Goal: Task Accomplishment & Management: Use online tool/utility

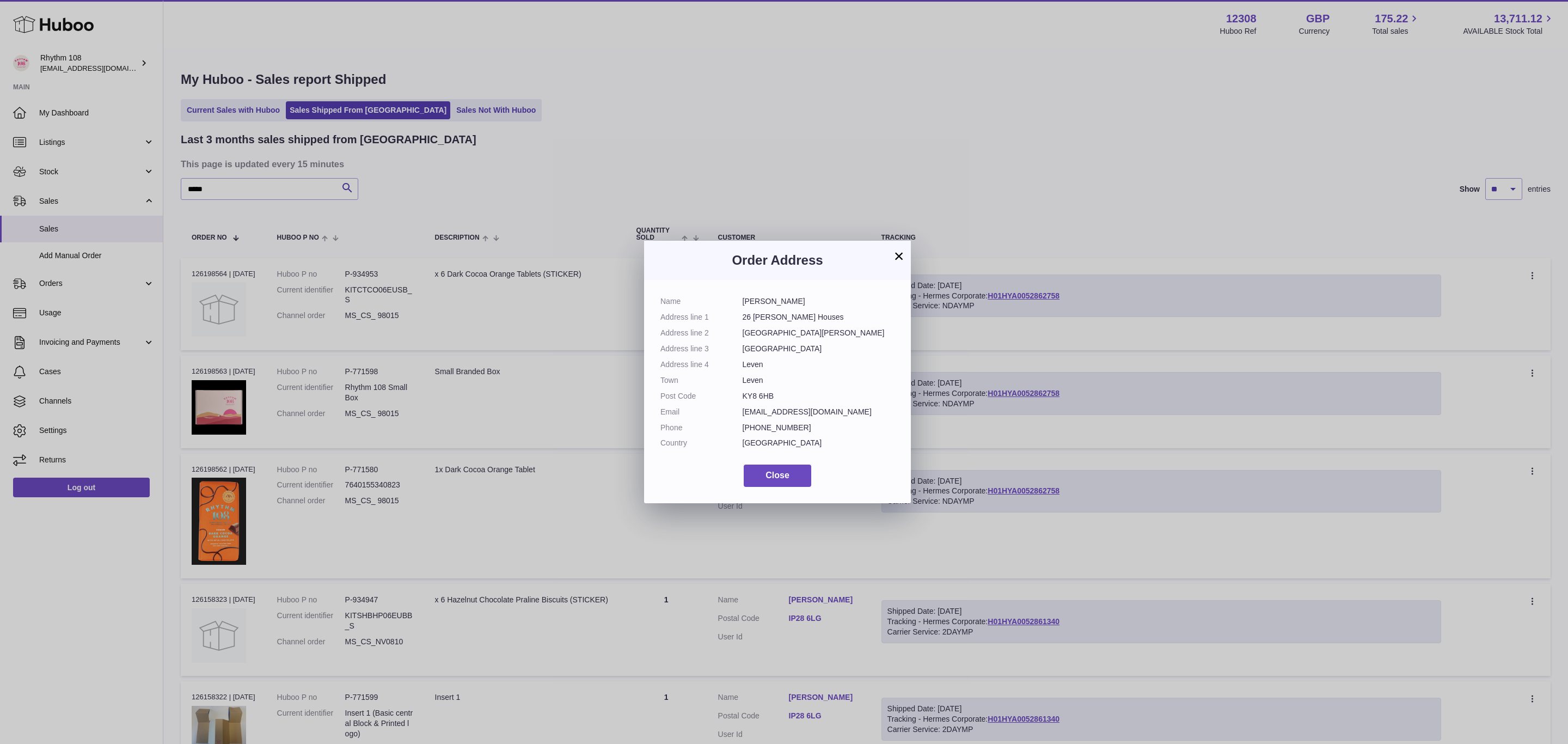
click at [901, 261] on button "×" at bounding box center [898, 256] width 13 height 13
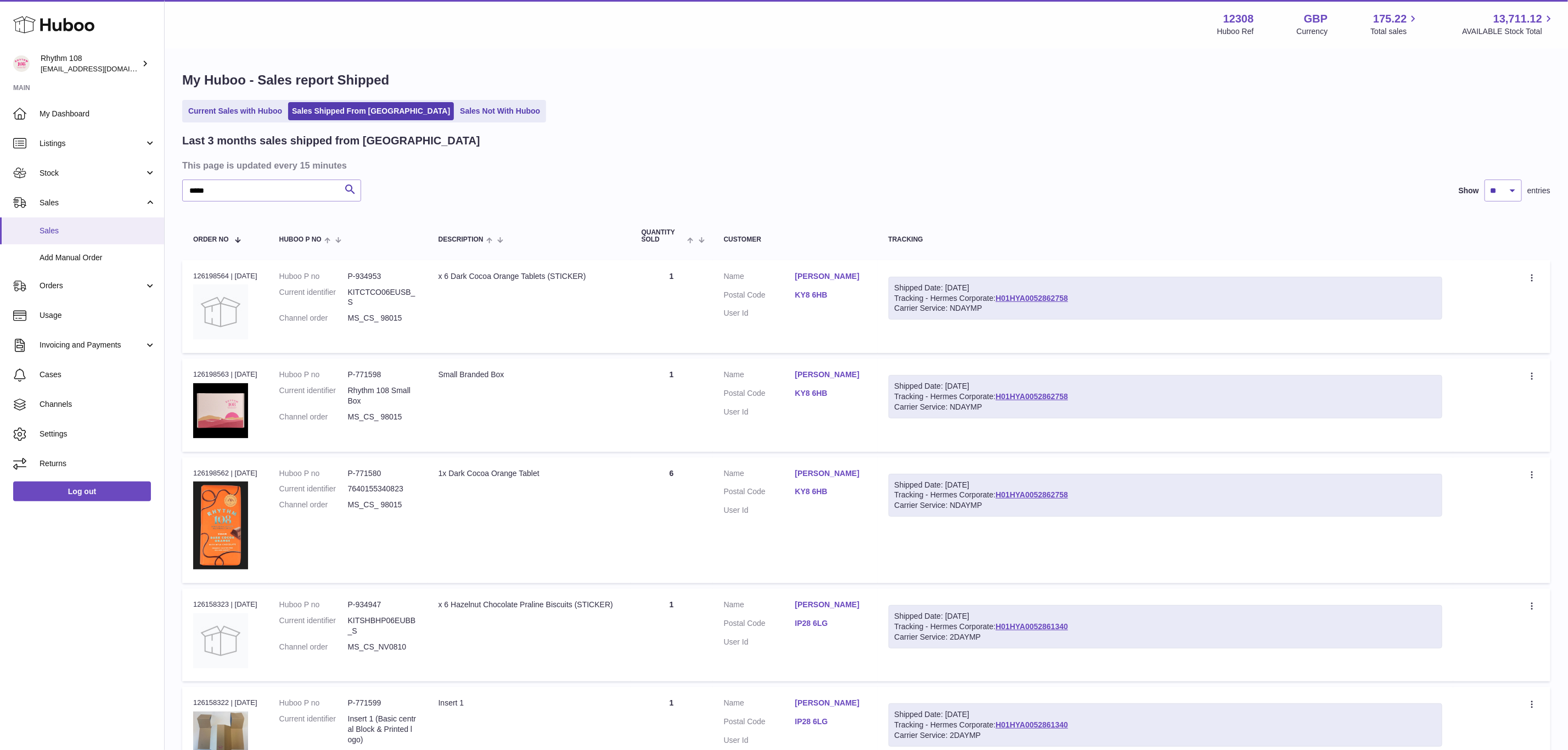
click at [64, 226] on span "Sales" at bounding box center [98, 231] width 117 height 10
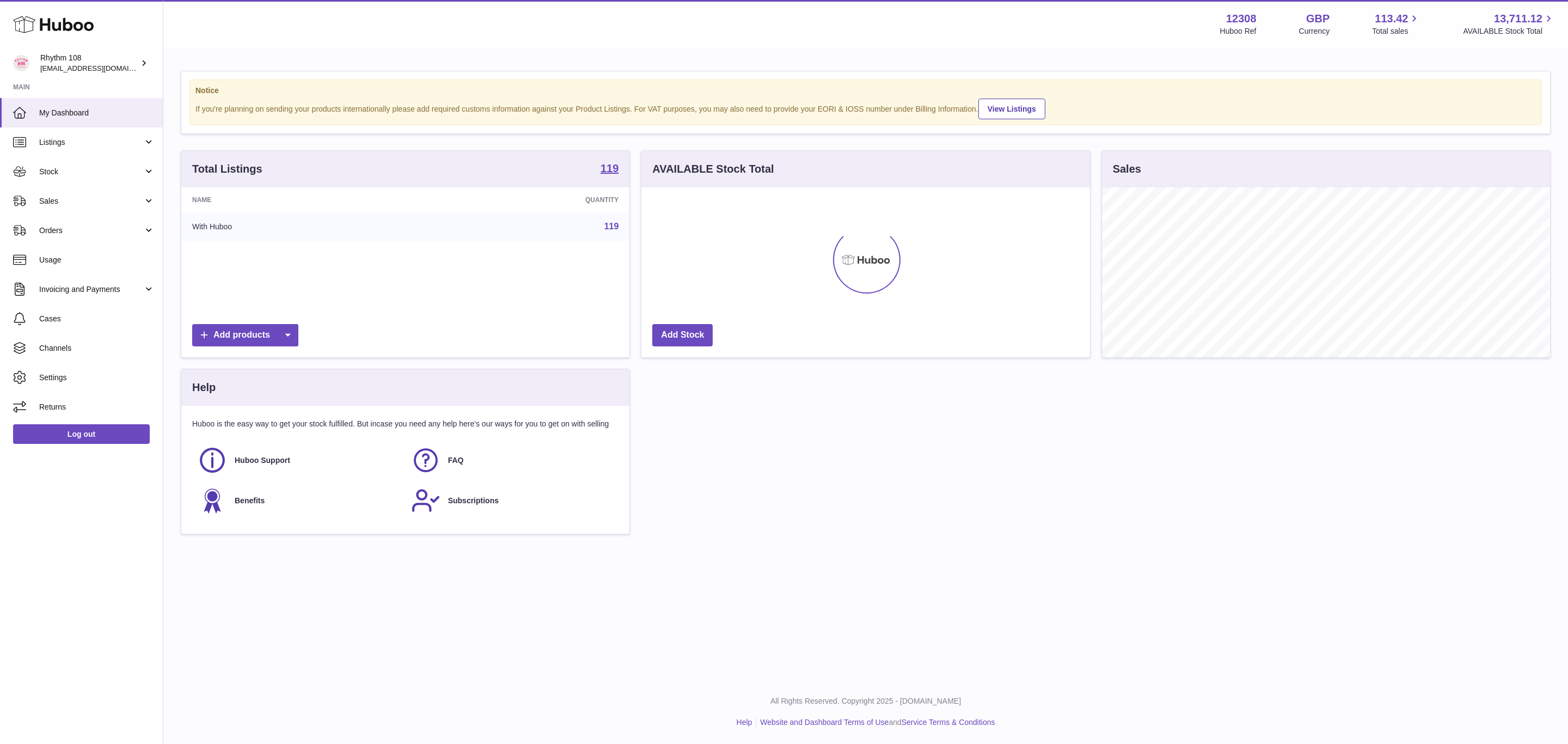
scroll to position [170, 447]
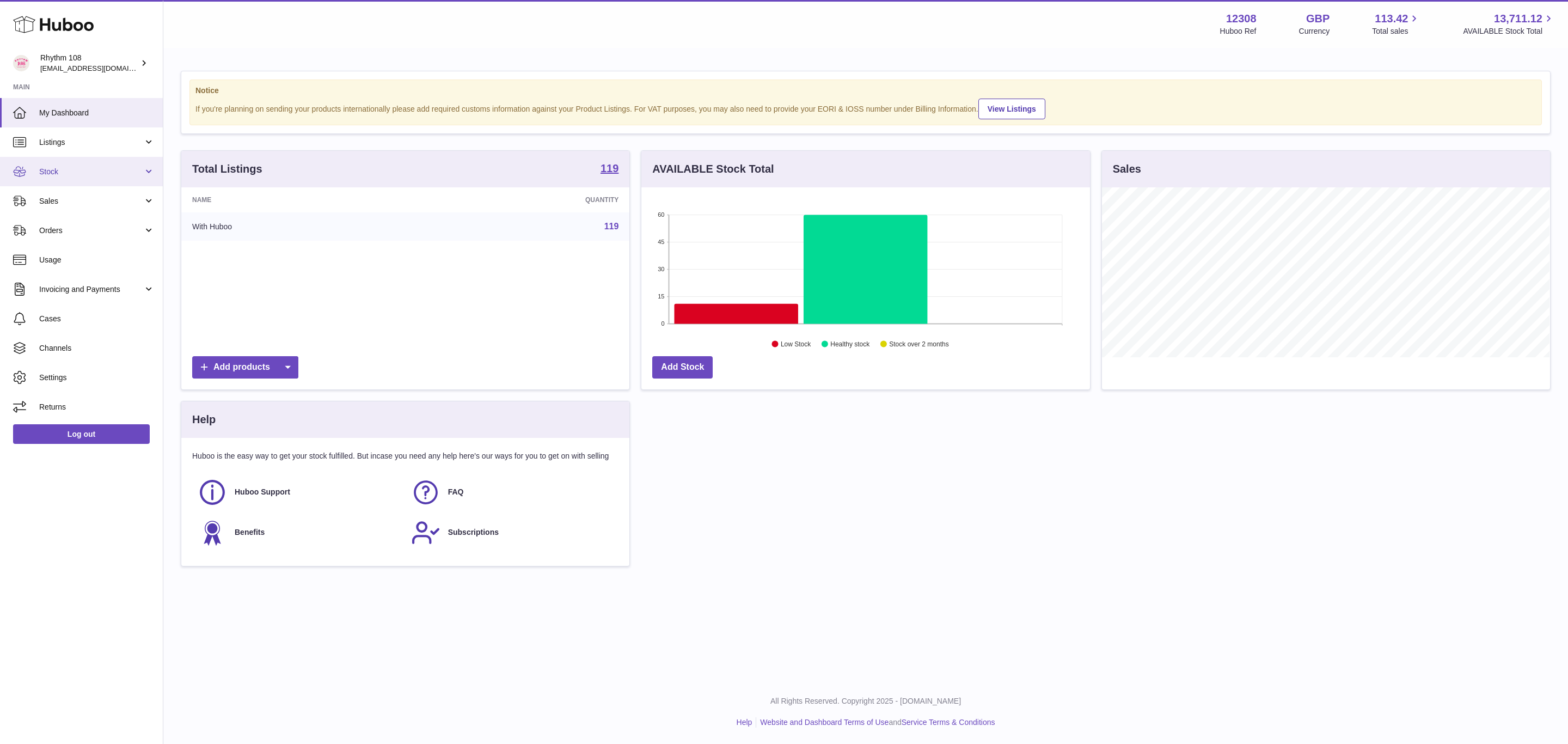
click at [46, 182] on link "Stock" at bounding box center [81, 172] width 163 height 29
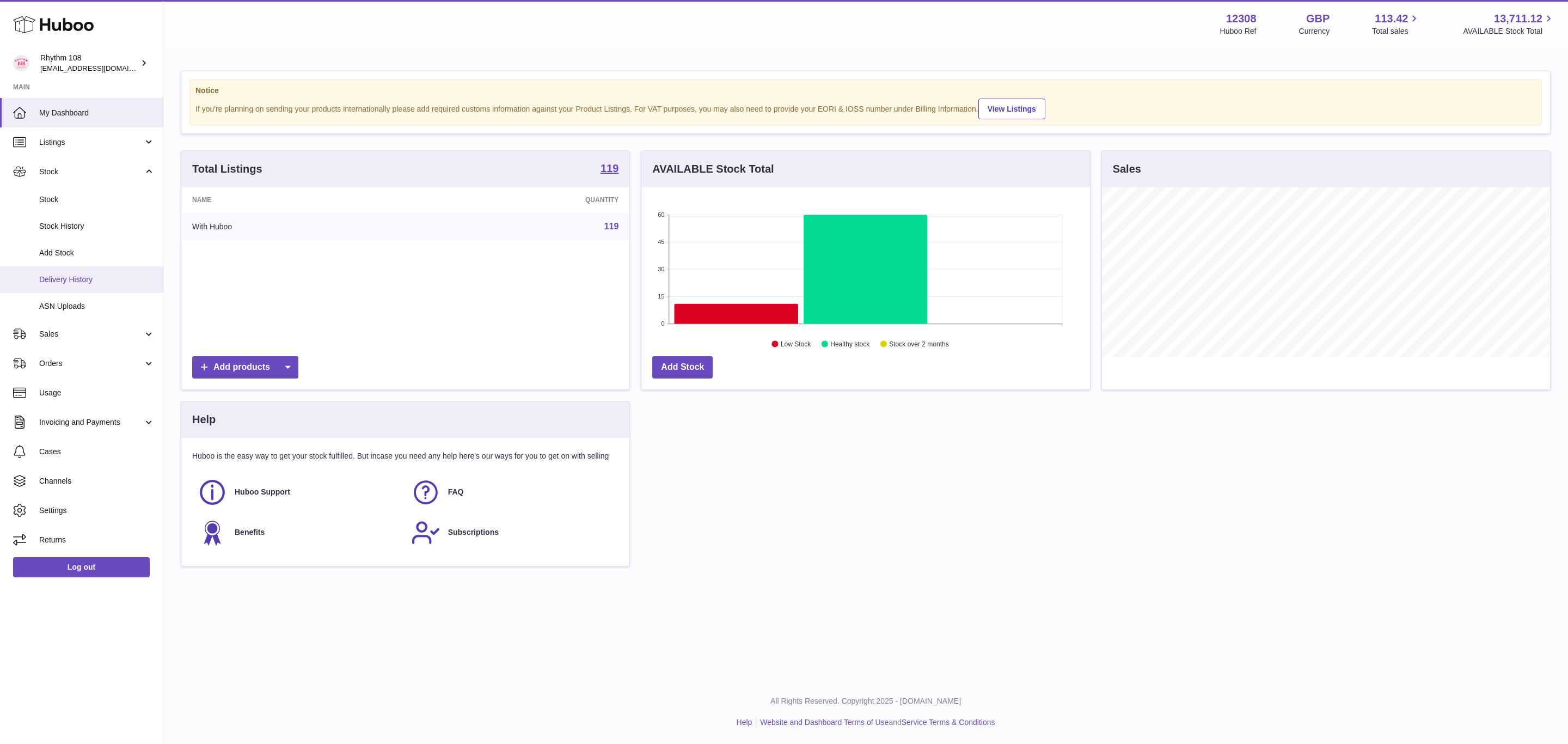
click at [51, 280] on span "Delivery History" at bounding box center [97, 279] width 116 height 10
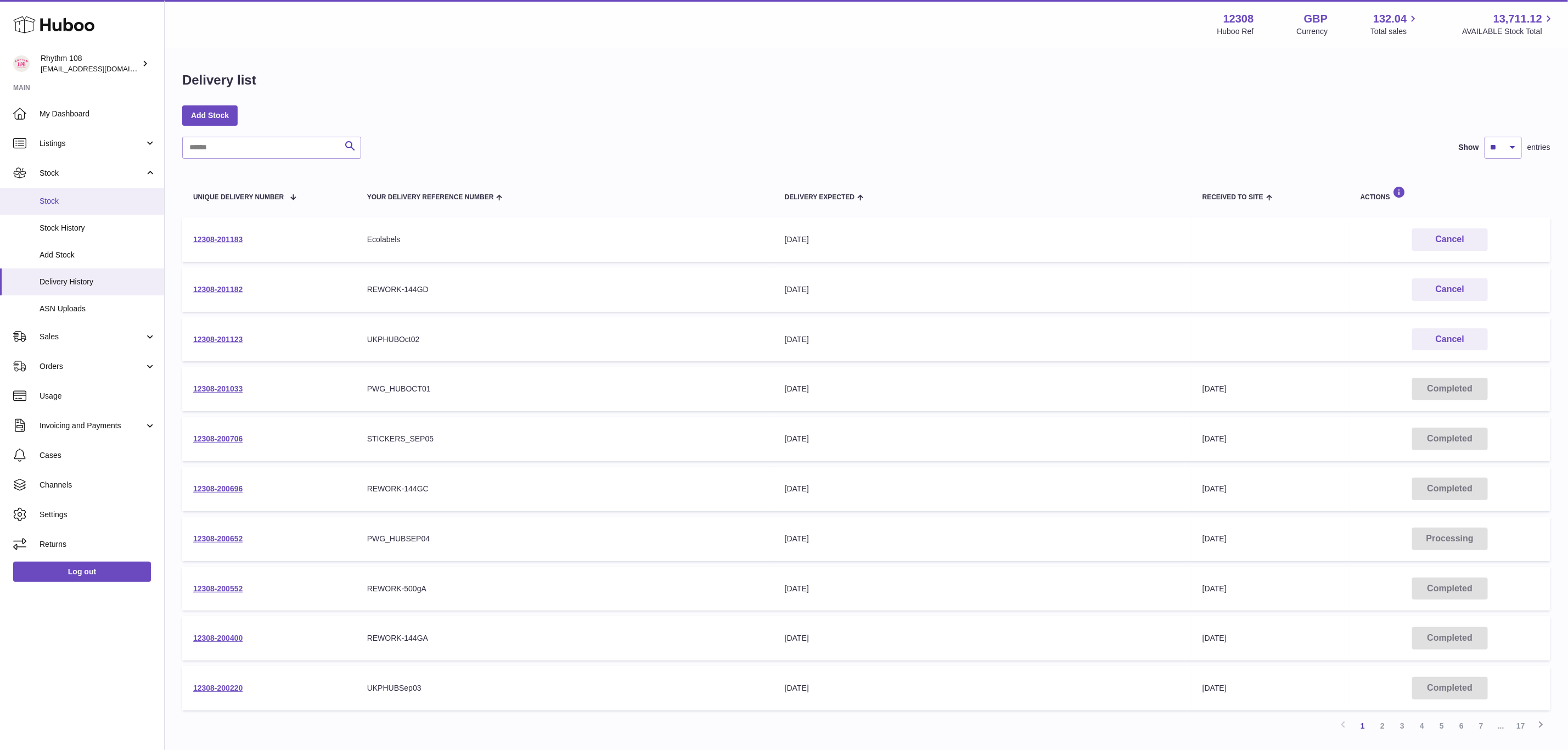
click at [87, 199] on span "Stock" at bounding box center [98, 201] width 117 height 10
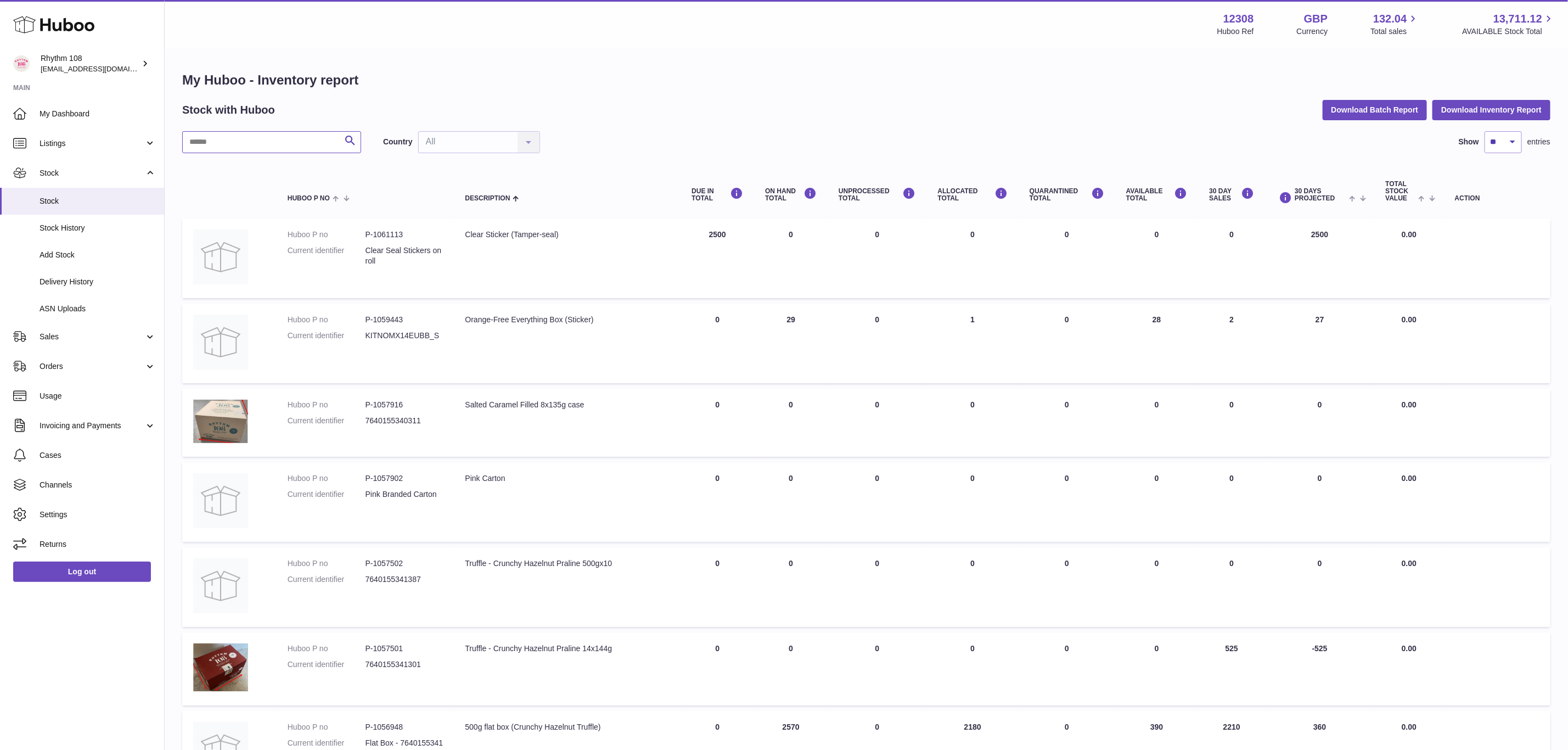
click at [272, 150] on input "text" at bounding box center [272, 142] width 179 height 22
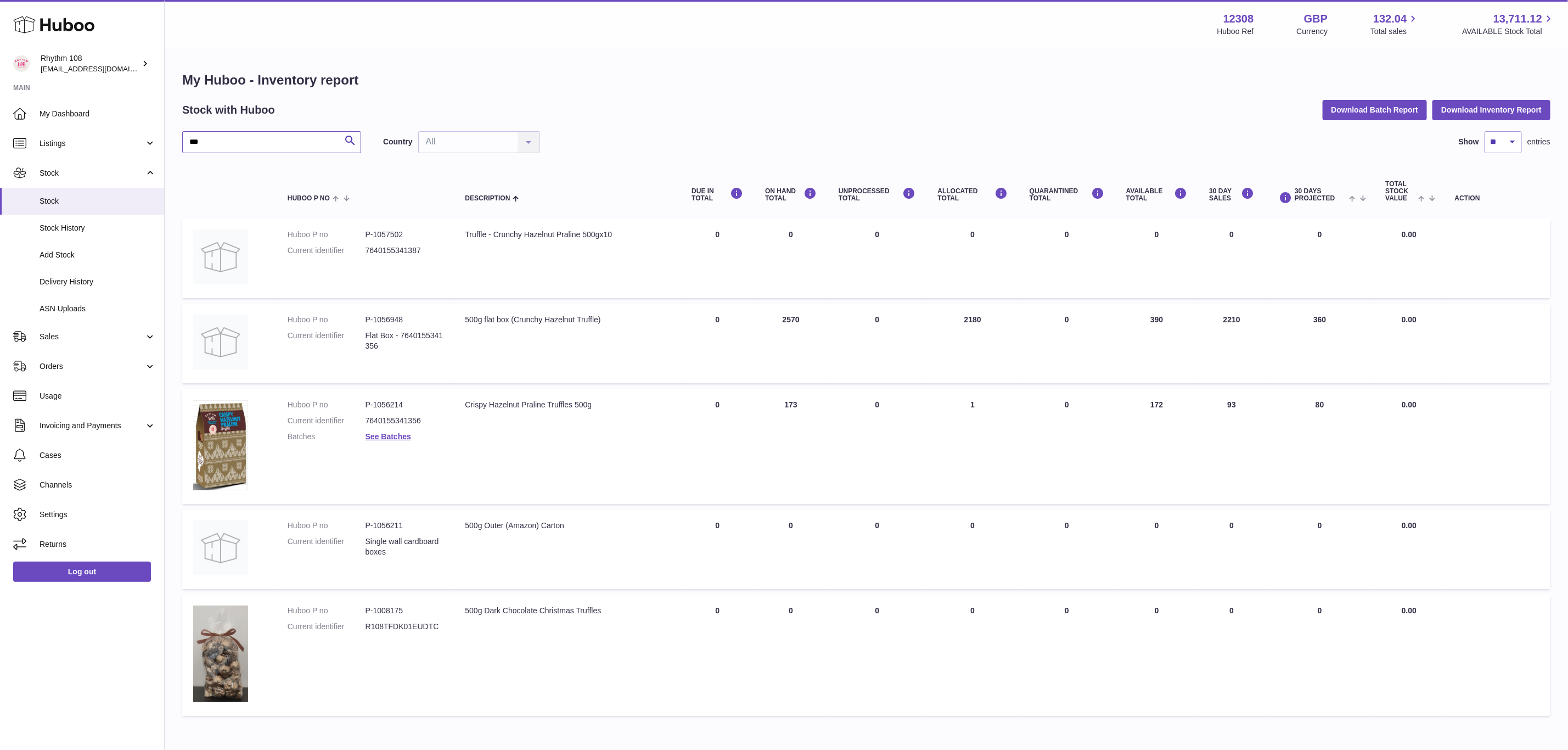
type input "***"
drag, startPoint x: 407, startPoint y: 402, endPoint x: 377, endPoint y: 403, distance: 30.0
click at [377, 403] on dd "P-1056214" at bounding box center [404, 404] width 78 height 10
click at [379, 435] on link "See Batches" at bounding box center [388, 436] width 45 height 9
click at [470, 466] on div at bounding box center [784, 375] width 1568 height 750
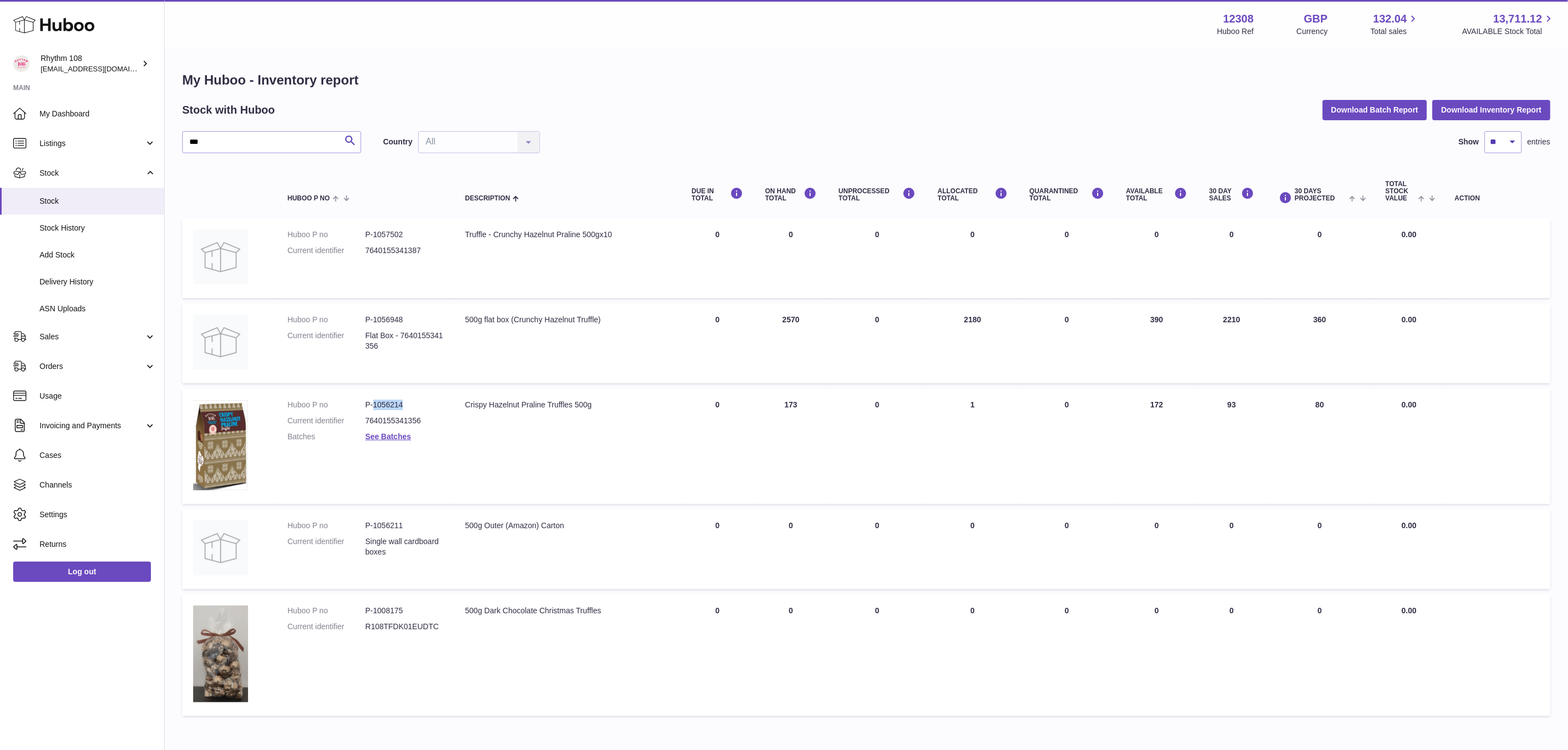
drag, startPoint x: 409, startPoint y: 402, endPoint x: 374, endPoint y: 402, distance: 35.0
click at [374, 402] on dd "P-1056214" at bounding box center [404, 404] width 78 height 10
copy dd "1056214"
click at [387, 400] on dd "P-1056214" at bounding box center [404, 404] width 78 height 10
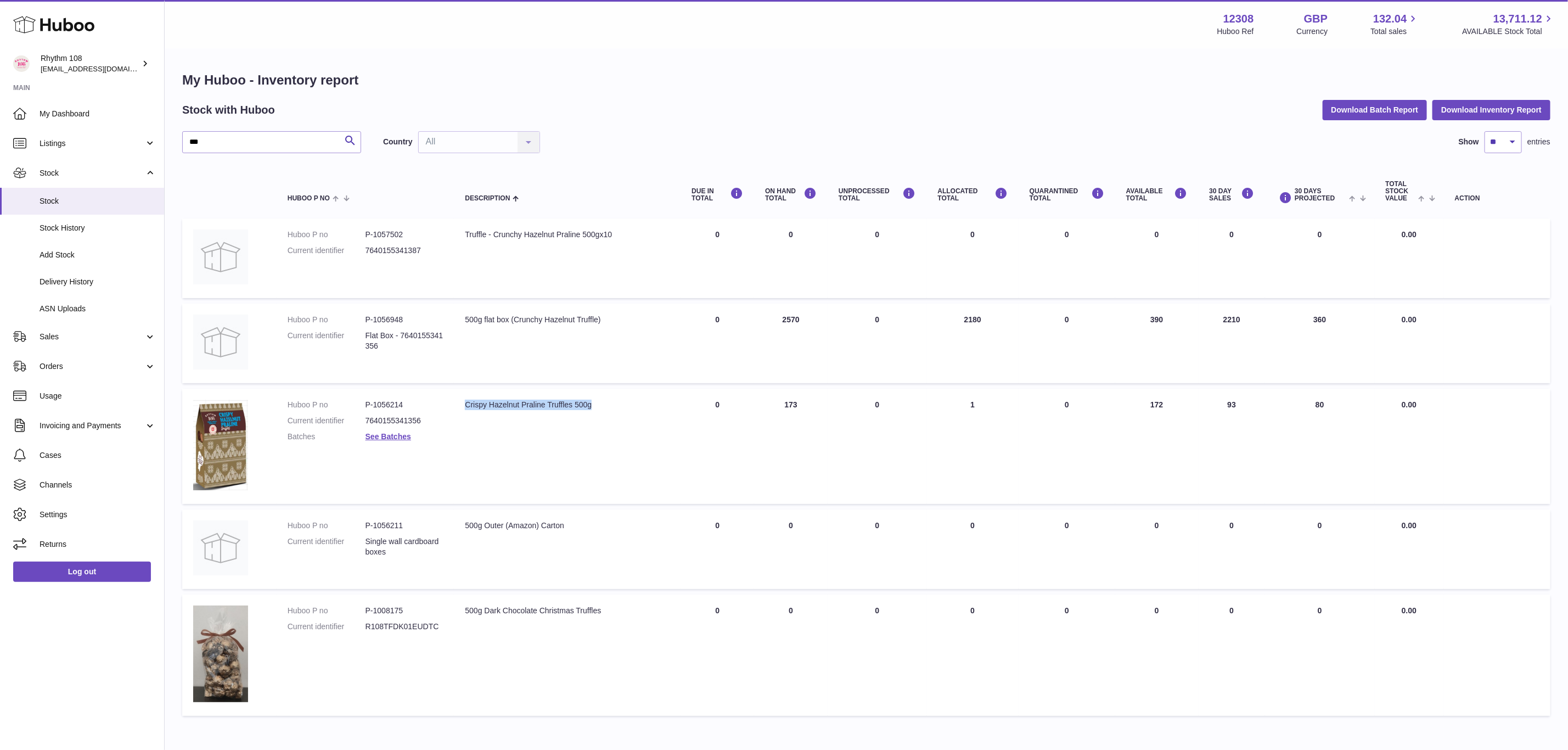
drag, startPoint x: 610, startPoint y: 403, endPoint x: 465, endPoint y: 398, distance: 145.1
click at [465, 400] on div "Crispy Hazelnut Praline Truffles 500g" at bounding box center [568, 404] width 205 height 10
click at [91, 206] on span "Stock" at bounding box center [98, 201] width 117 height 10
click at [1458, 112] on button "Download Inventory Report" at bounding box center [1491, 110] width 118 height 20
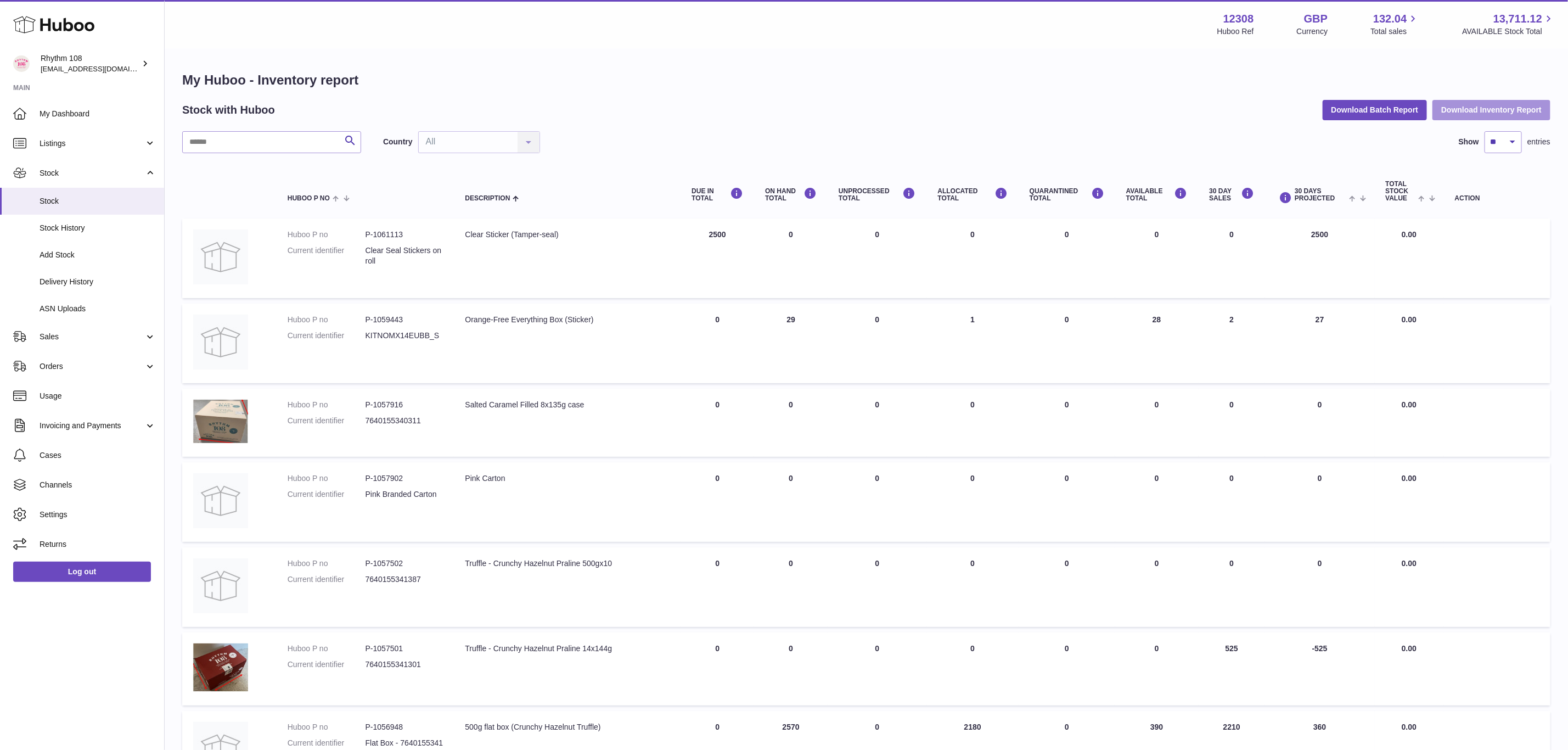
click at [1461, 117] on button "Download Inventory Report" at bounding box center [1491, 110] width 118 height 20
drag, startPoint x: 87, startPoint y: 195, endPoint x: 99, endPoint y: 191, distance: 12.6
click at [87, 195] on link "Stock" at bounding box center [82, 201] width 164 height 27
click at [195, 145] on input "text" at bounding box center [272, 142] width 179 height 22
type input "**"
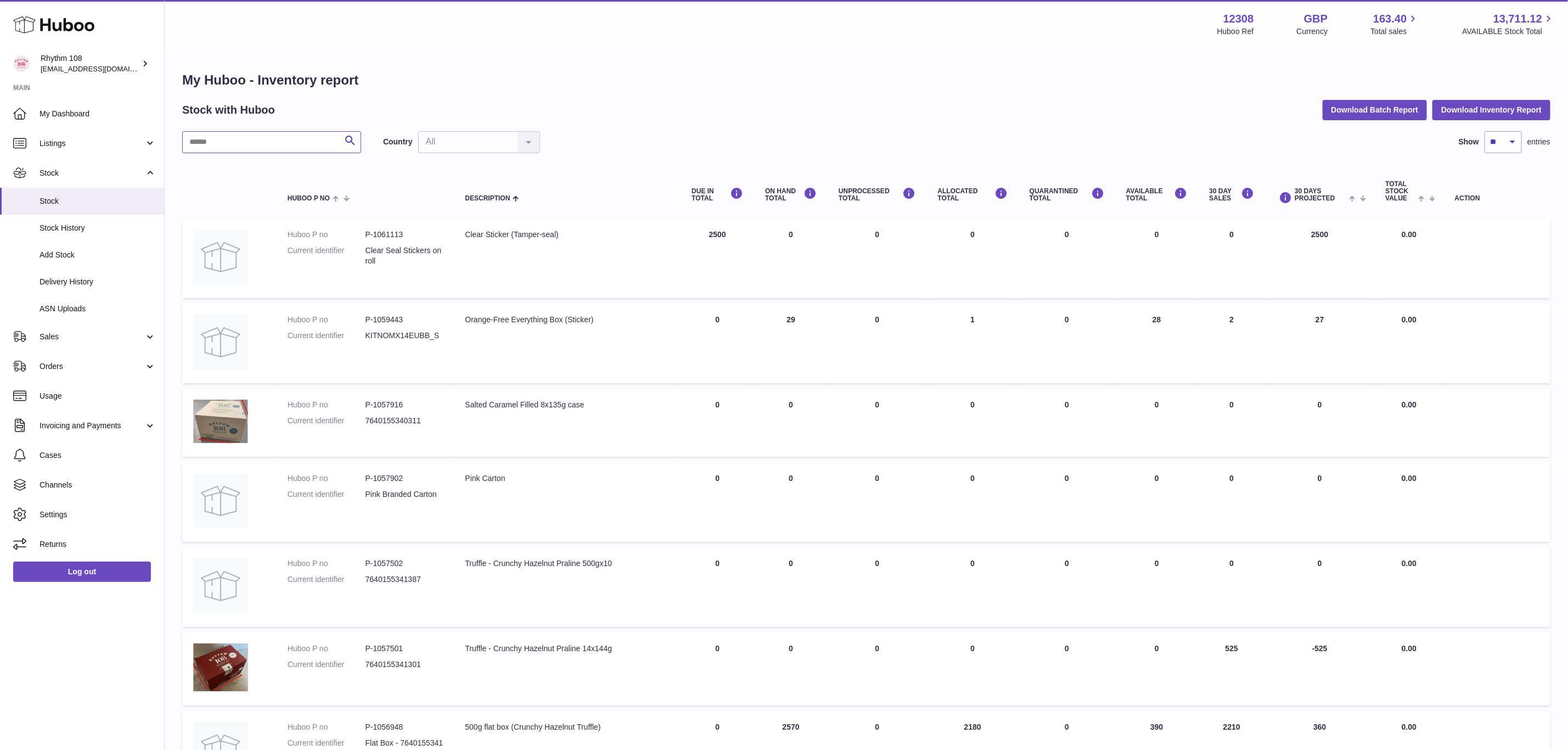
click at [252, 135] on input "text" at bounding box center [272, 142] width 179 height 22
type input "**"
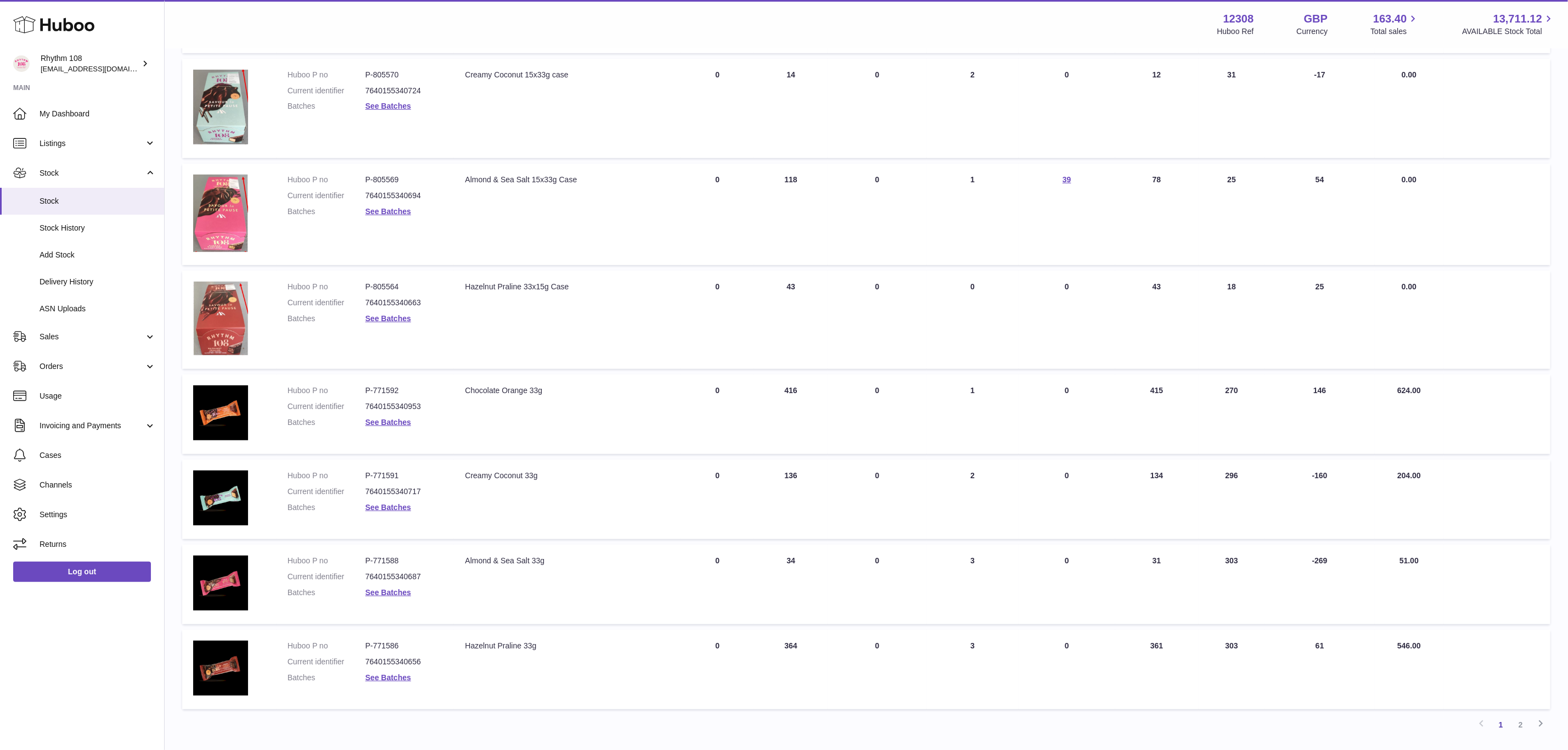
scroll to position [486, 0]
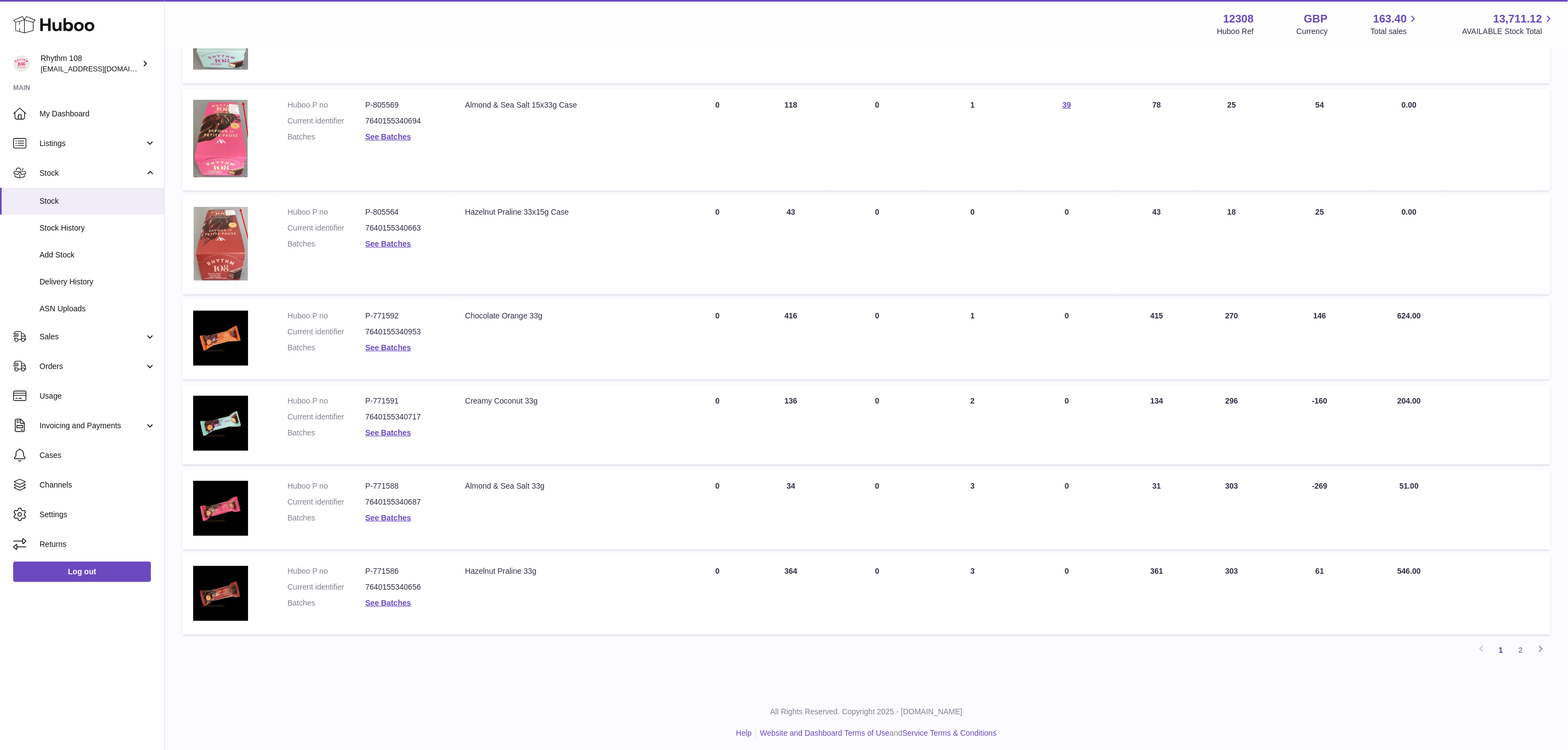
click at [1235, 567] on td "30 DAY SALES 303" at bounding box center [1232, 595] width 67 height 80
